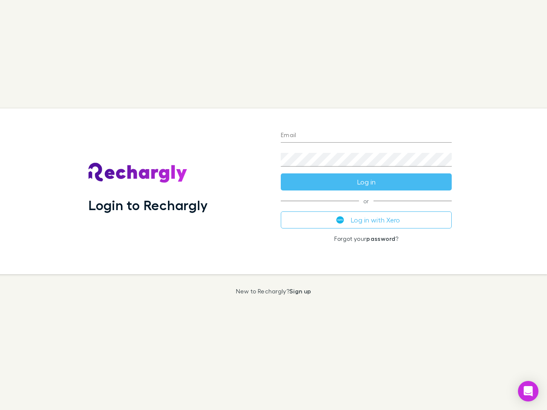
click at [273, 205] on div "Login to Rechargly" at bounding box center [178, 192] width 192 height 166
click at [366, 136] on input "Email" at bounding box center [366, 136] width 171 height 14
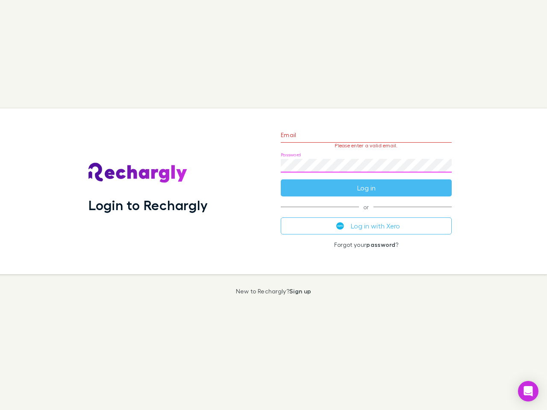
click at [366, 182] on form "Email Please enter a valid email. Password Log in" at bounding box center [366, 159] width 171 height 74
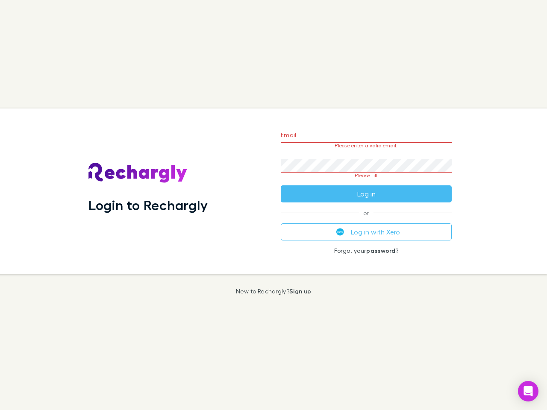
click at [366, 220] on div "Email Please enter a valid email. Password Please fill Log in or Log in with Xe…" at bounding box center [366, 192] width 185 height 166
click at [528, 391] on icon "Open Intercom Messenger" at bounding box center [528, 391] width 9 height 10
